Goal: Information Seeking & Learning: Learn about a topic

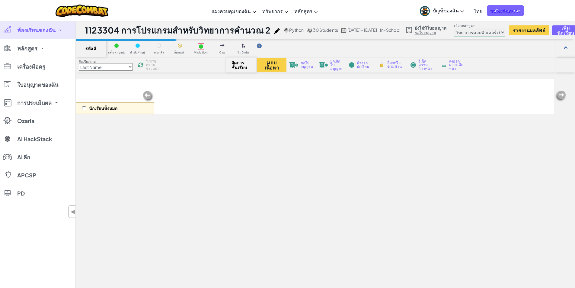
select select "560f1a9f22961295f9427742"
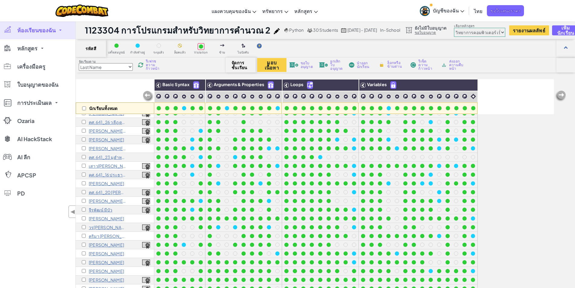
click at [563, 95] on img at bounding box center [561, 96] width 12 height 12
click at [562, 94] on img at bounding box center [561, 96] width 12 height 12
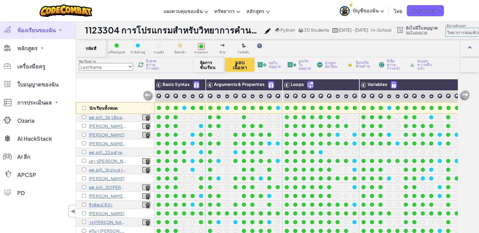
click at [271, 30] on img at bounding box center [267, 31] width 6 height 6
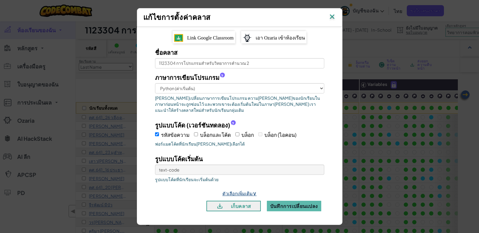
click at [254, 191] on span "∨" at bounding box center [254, 193] width 4 height 7
select select "in-school"
select select ">75"
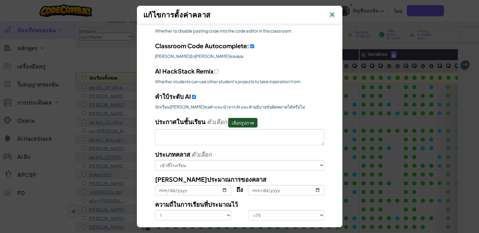
scroll to position [232, 0]
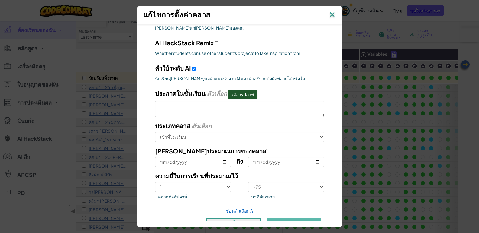
click at [334, 13] on img at bounding box center [332, 15] width 8 height 9
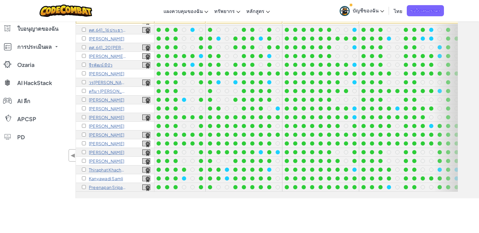
scroll to position [91, 0]
click at [384, 12] on icon at bounding box center [382, 11] width 4 height 2
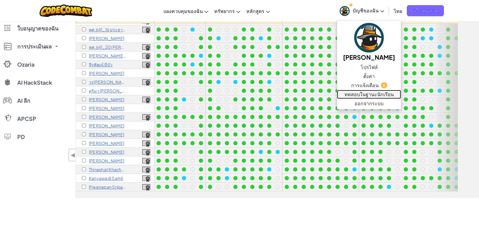
click at [373, 94] on link "ทดสอบในฐานะนักเรียน" at bounding box center [369, 94] width 64 height 9
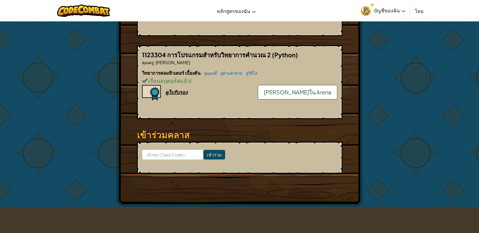
scroll to position [211, 0]
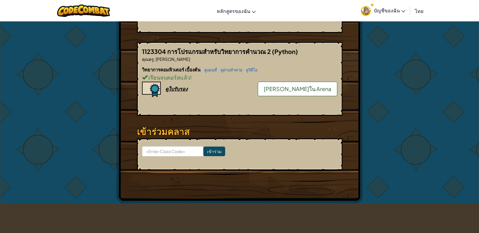
click at [215, 68] on link "ดูแผนที่" at bounding box center [209, 70] width 16 height 5
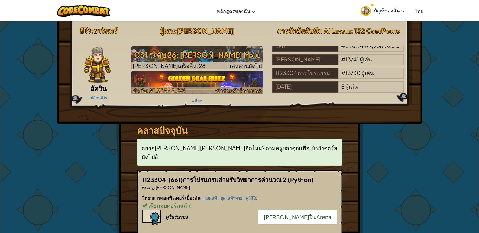
select select "th"
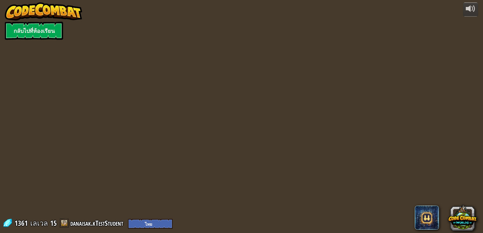
select select "th"
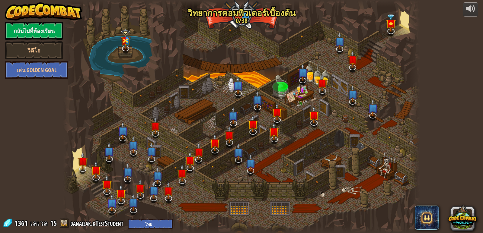
select select "th"
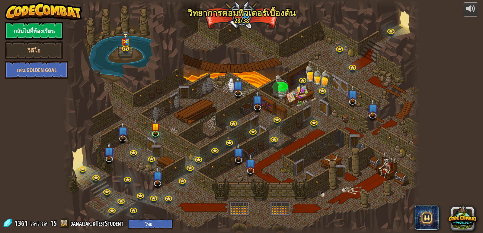
select select "th"
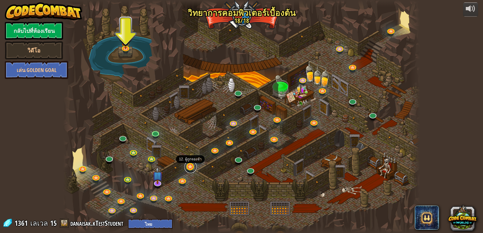
click at [190, 166] on link at bounding box center [190, 167] width 12 height 12
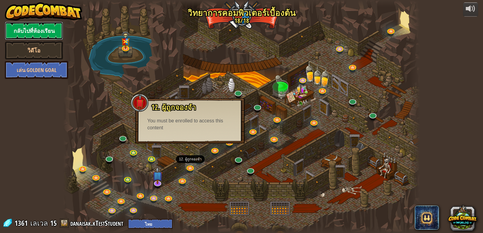
click at [29, 30] on link "กลับไปที่ห้องเรียน" at bounding box center [34, 31] width 58 height 18
